Goal: Task Accomplishment & Management: Use online tool/utility

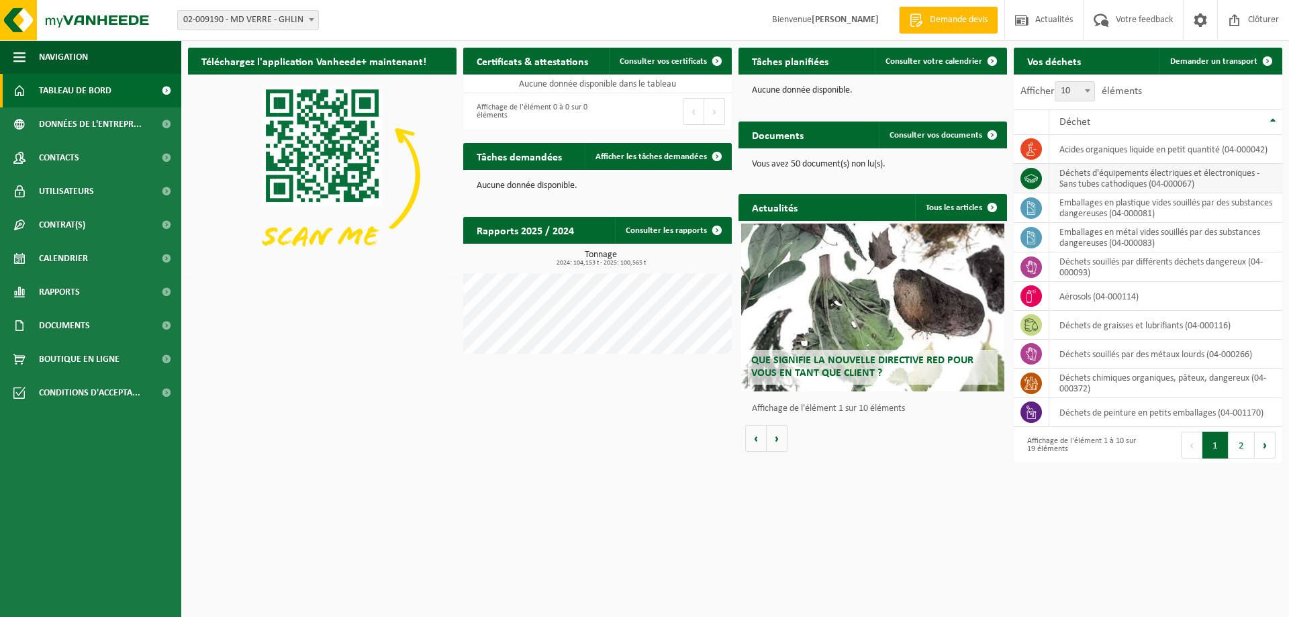
click at [1179, 166] on td "déchets d'équipements électriques et électroniques - Sans tubes cathodiques (04…" at bounding box center [1165, 179] width 233 height 30
click at [1217, 64] on span "Demander un transport" at bounding box center [1213, 61] width 87 height 9
